Goal: Transaction & Acquisition: Purchase product/service

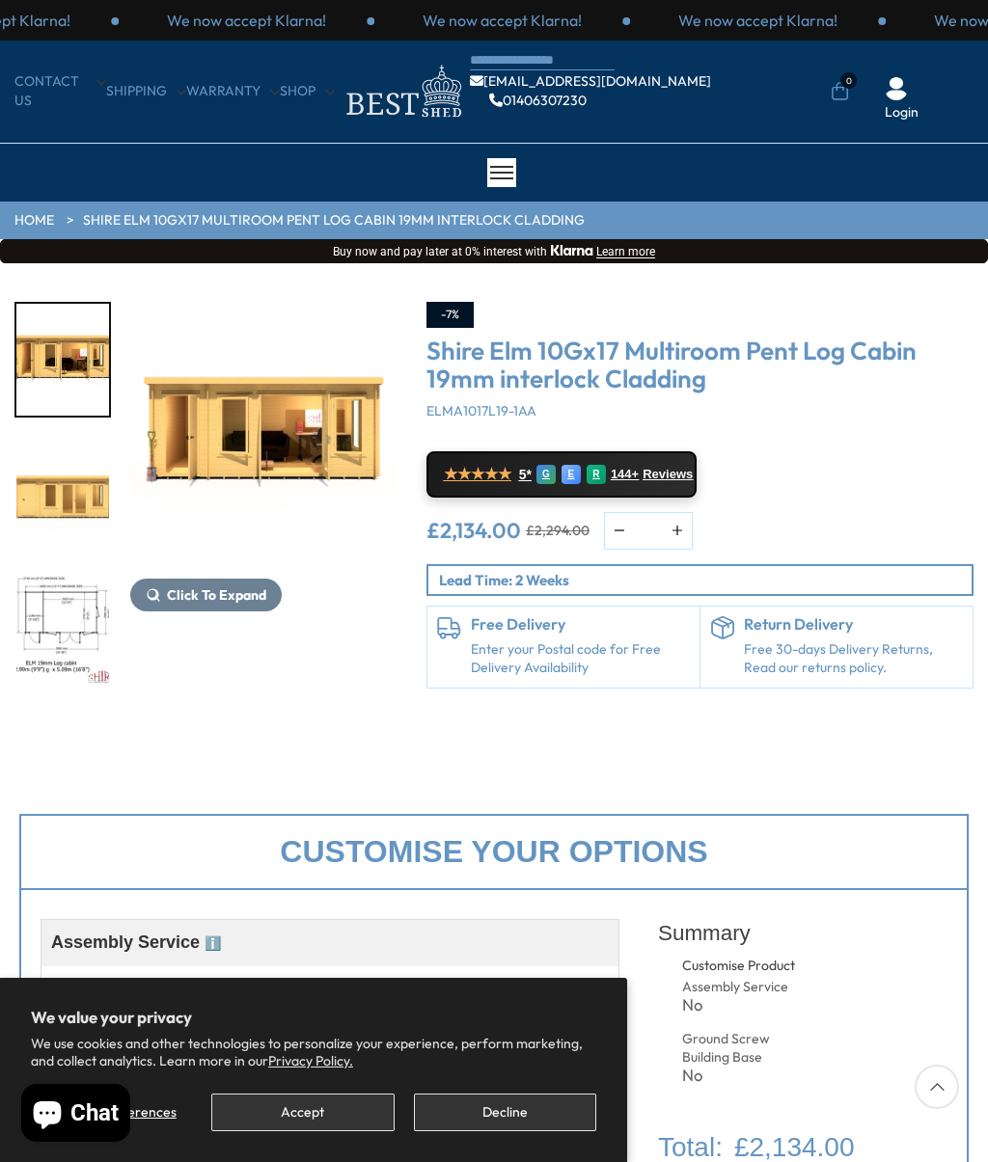
click at [333, 1114] on button "Accept" at bounding box center [302, 1113] width 182 height 38
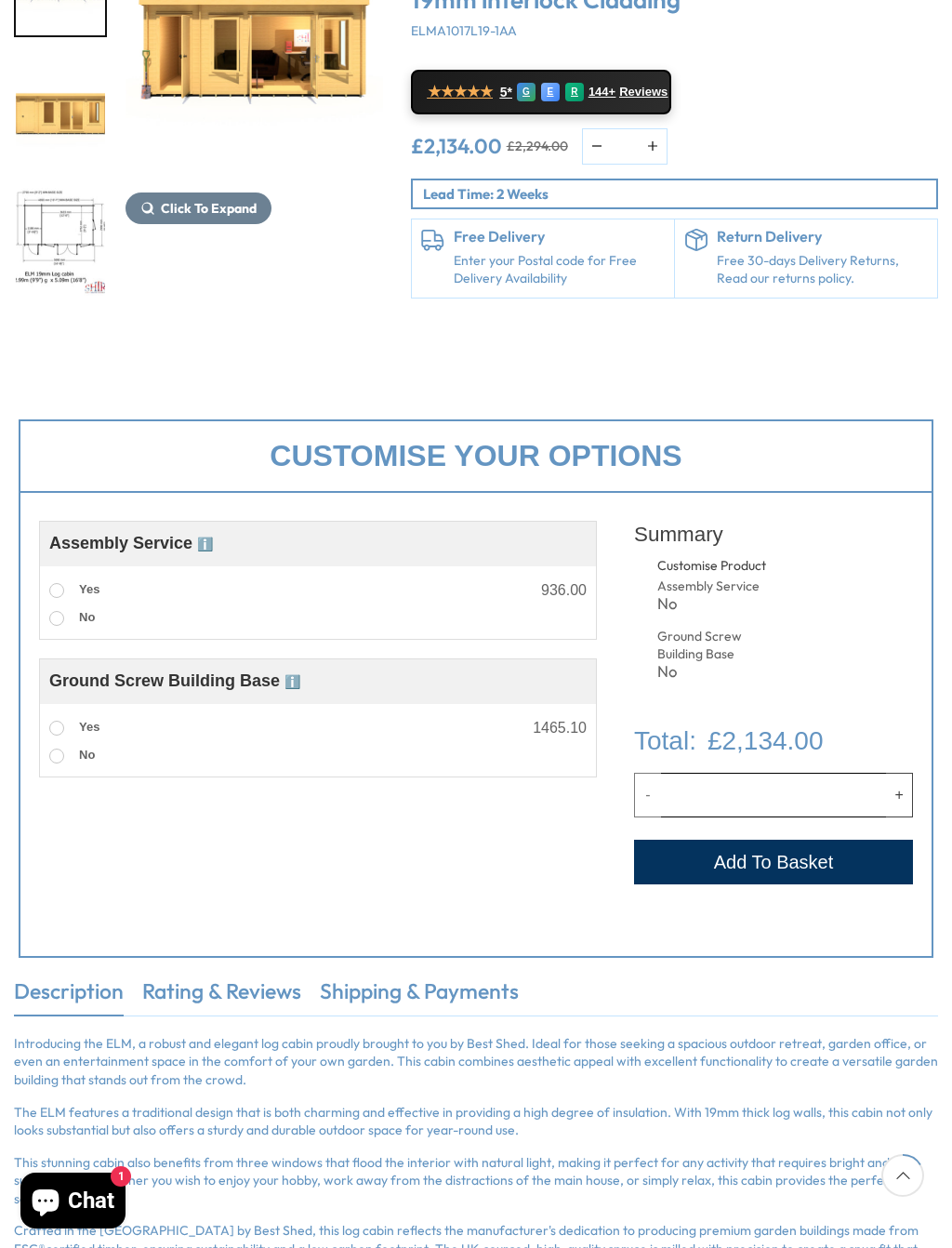
scroll to position [365, 0]
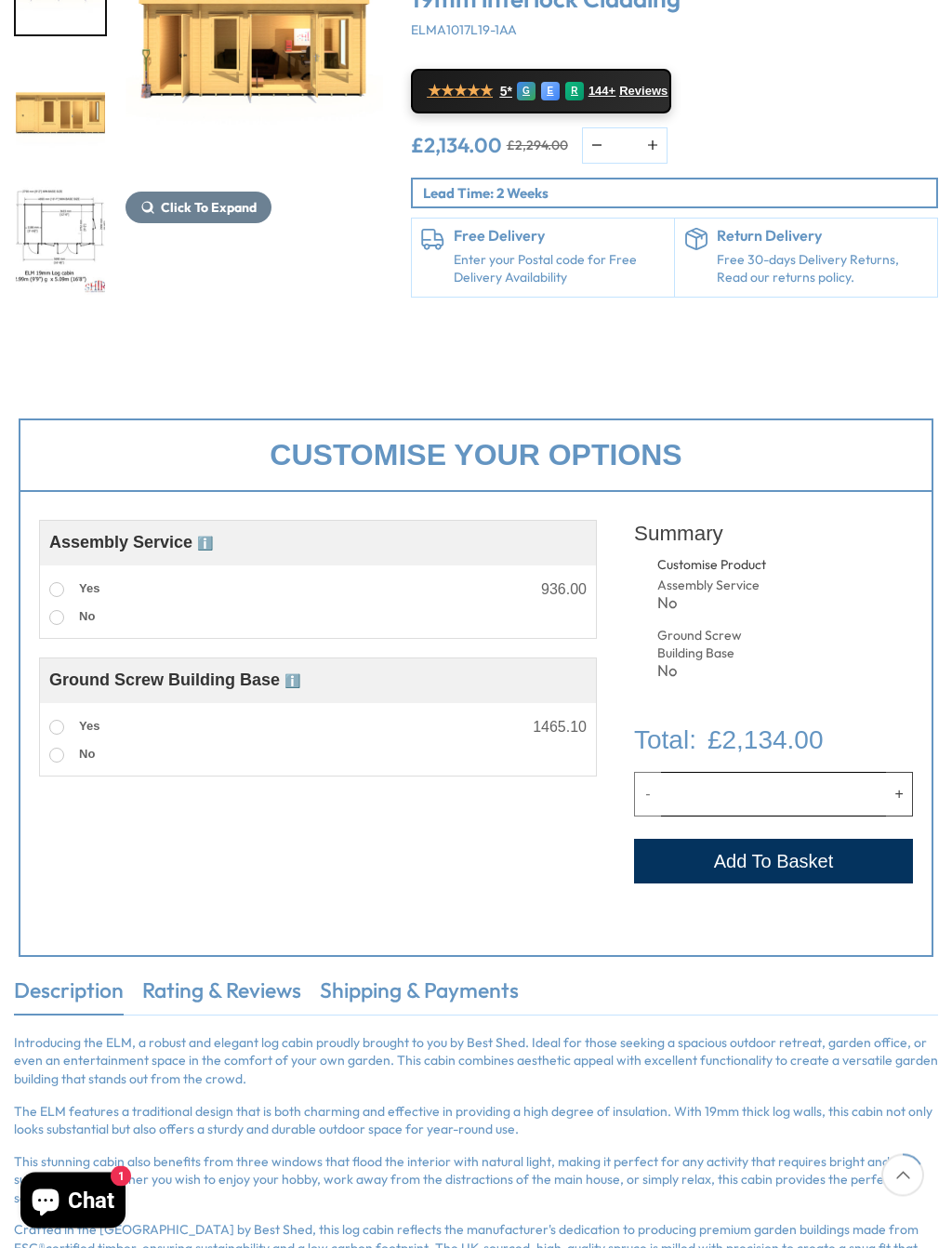
click at [849, 865] on button "Add to Cart" at bounding box center [773, 862] width 278 height 44
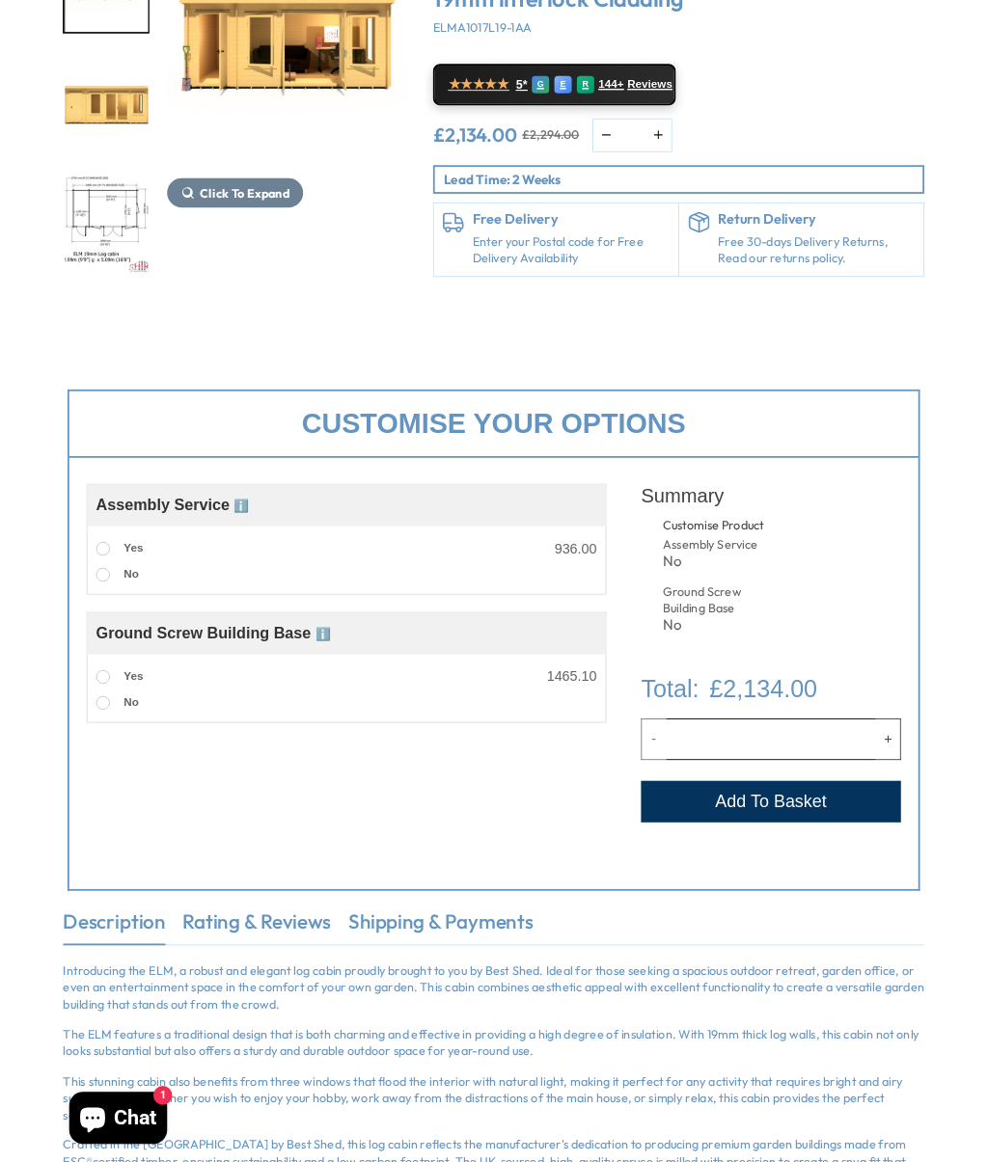
scroll to position [434, 0]
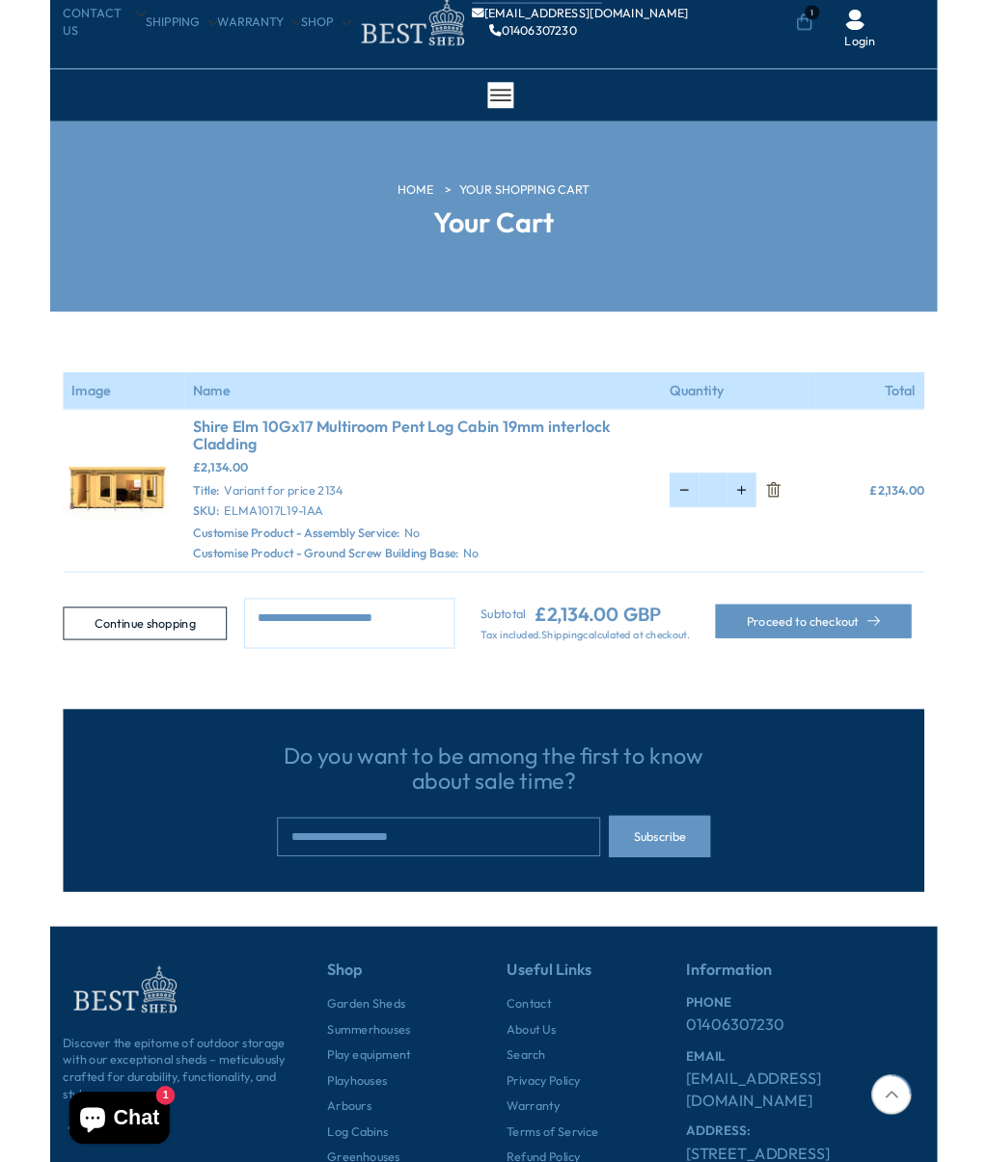
scroll to position [68, 0]
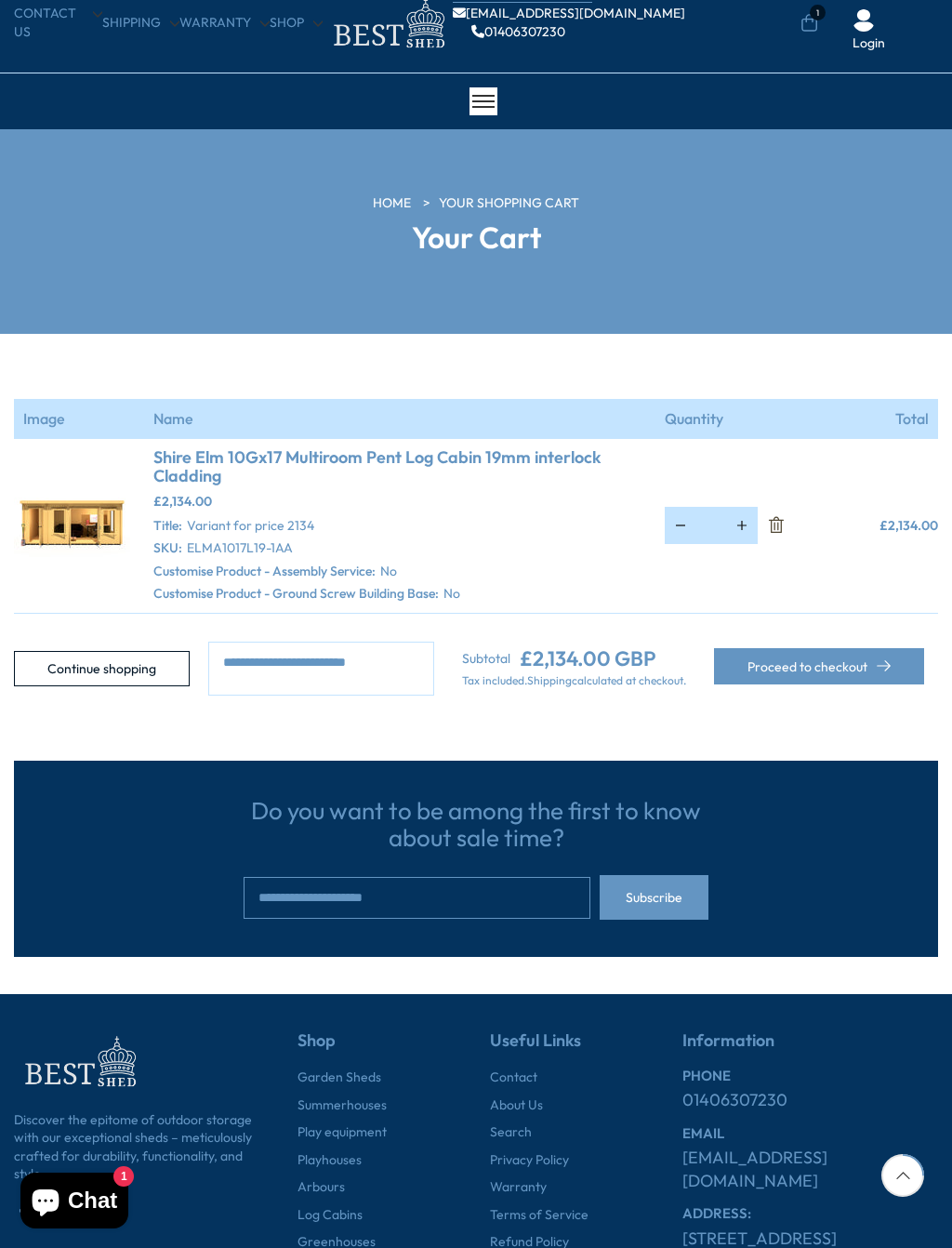
click at [894, 648] on button "Proceed to checkout" at bounding box center [819, 666] width 210 height 37
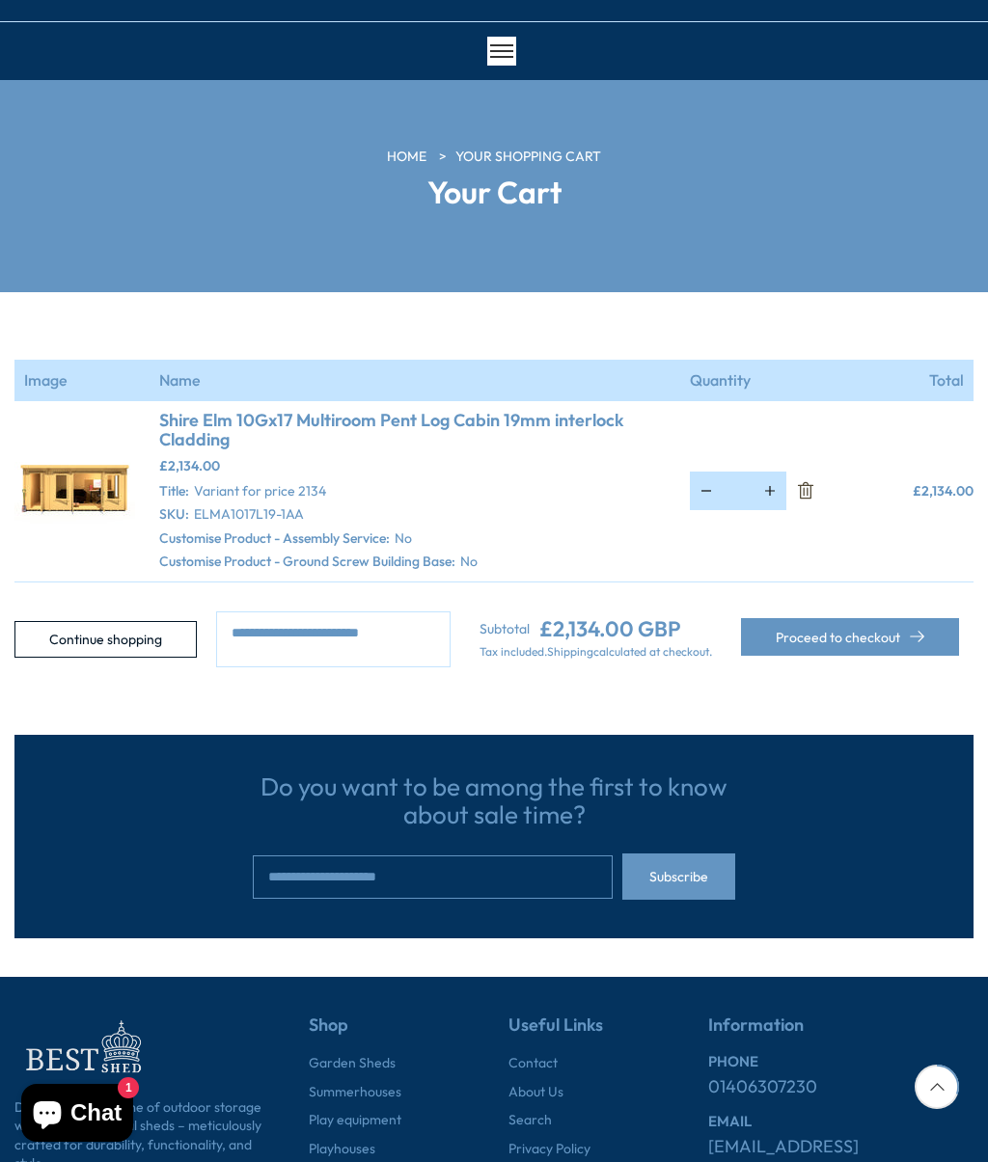
scroll to position [0, 0]
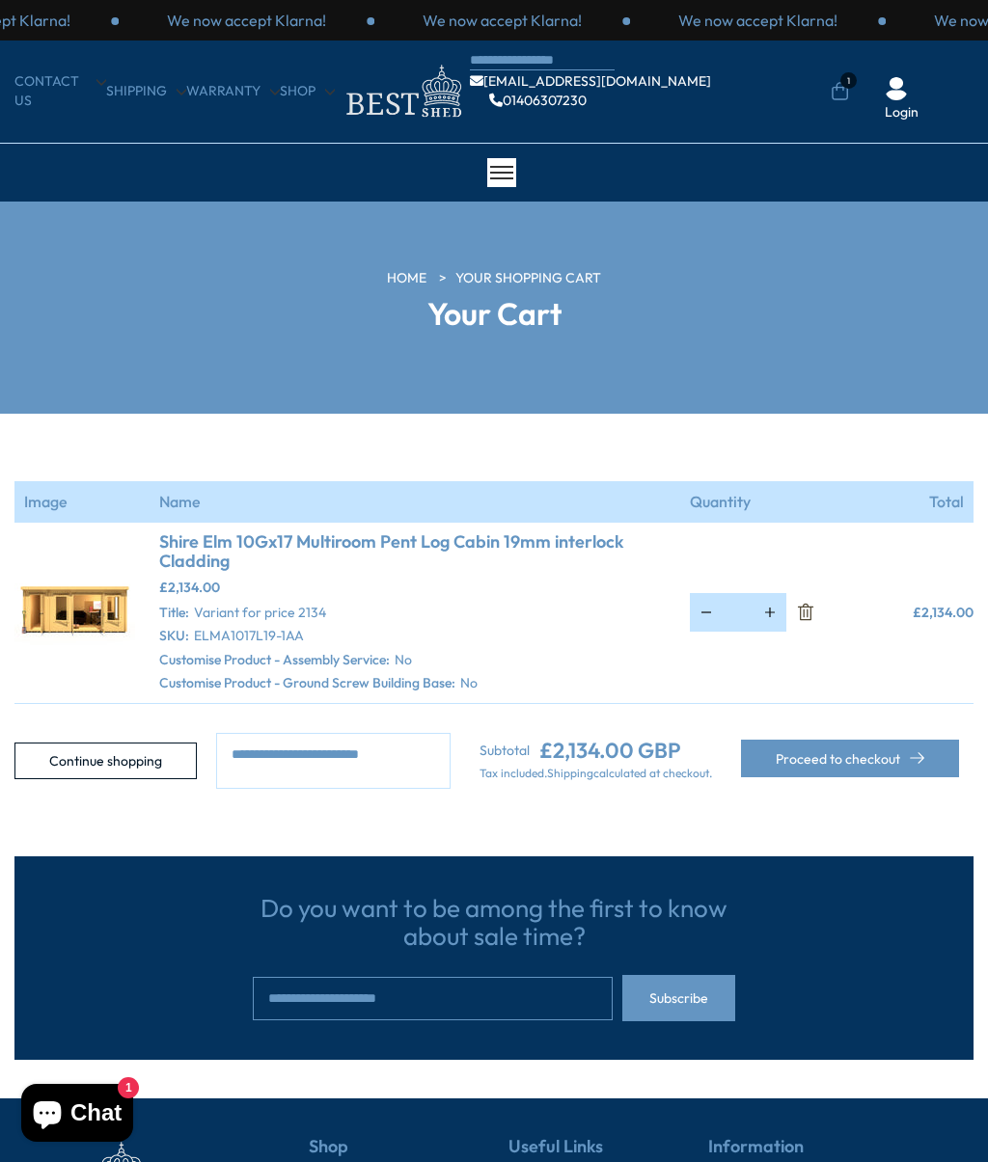
click at [896, 759] on button "Proceed to checkout" at bounding box center [850, 759] width 218 height 38
